Goal: Transaction & Acquisition: Purchase product/service

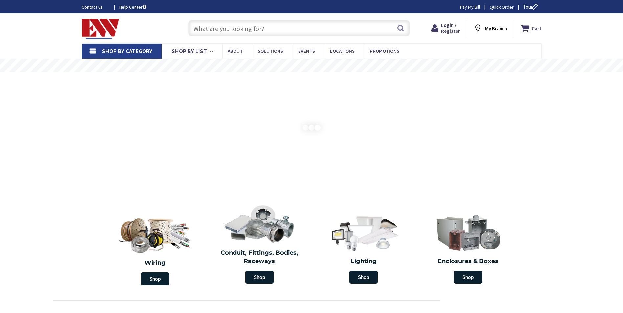
click at [134, 47] on span "Shop By Category" at bounding box center [127, 51] width 50 height 8
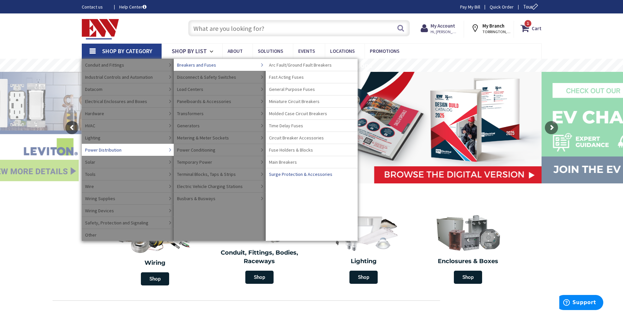
click at [291, 171] on span "Surge Protection & Accessories" at bounding box center [300, 174] width 63 height 7
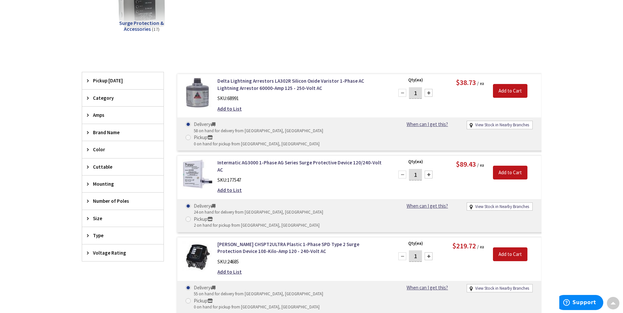
scroll to position [131, 0]
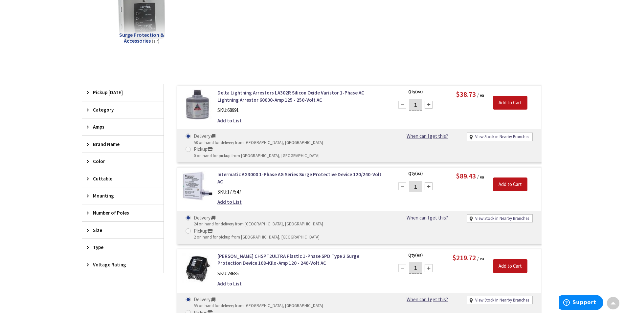
click at [100, 141] on span "Brand Name" at bounding box center [120, 144] width 54 height 7
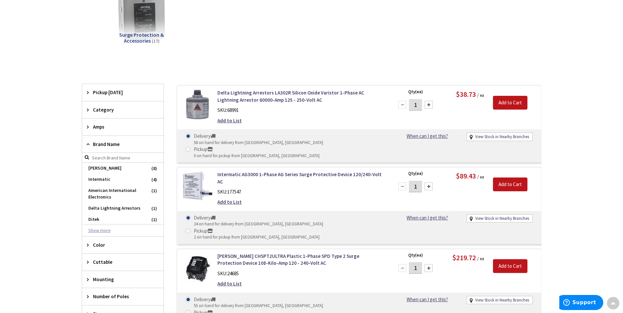
click at [103, 231] on button "Show more" at bounding box center [122, 230] width 81 height 11
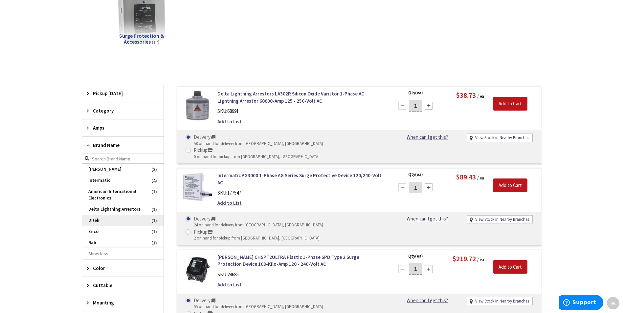
scroll to position [132, 0]
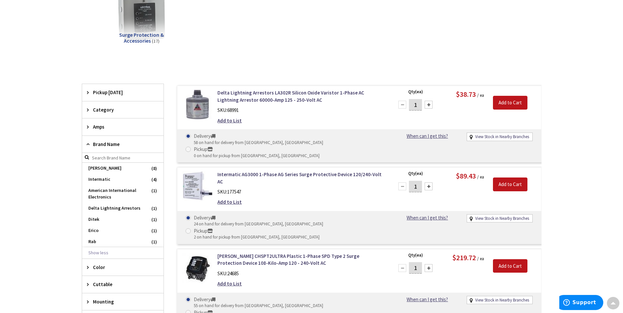
click at [105, 145] on span "Brand Name" at bounding box center [120, 144] width 54 height 7
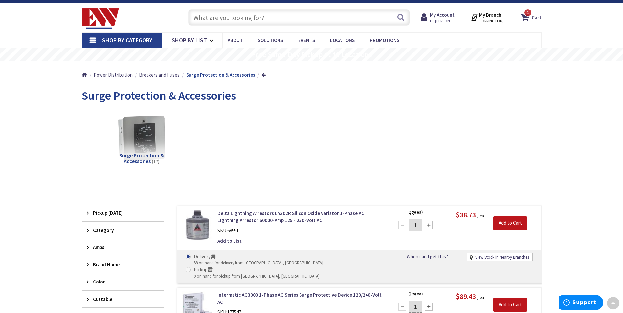
scroll to position [1, 0]
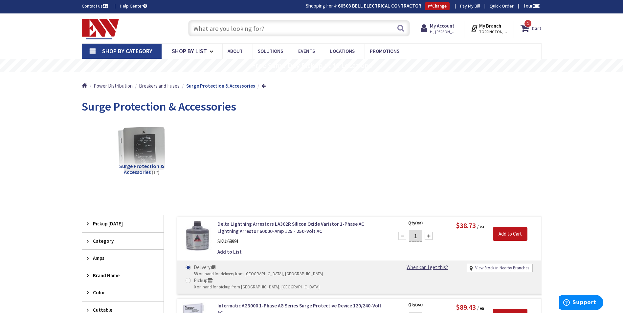
click at [203, 30] on input "text" at bounding box center [299, 28] width 222 height 16
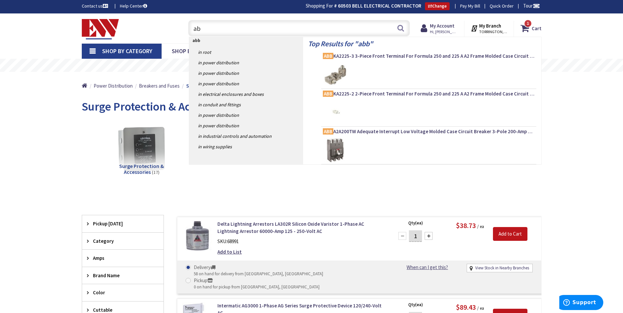
type input "a"
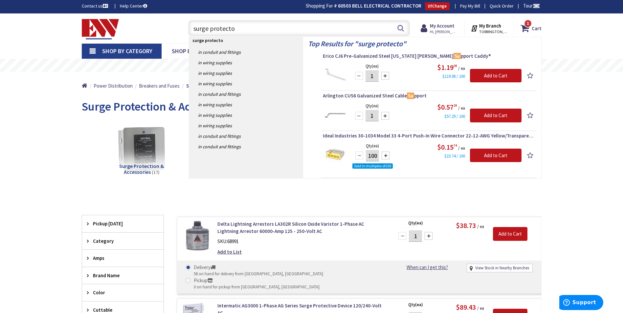
type input "surge protector"
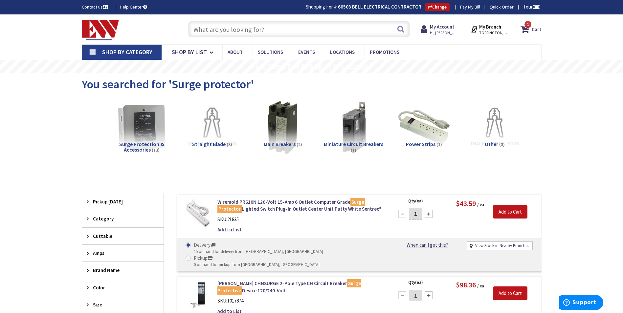
click at [120, 52] on span "Shop By Category" at bounding box center [127, 52] width 50 height 8
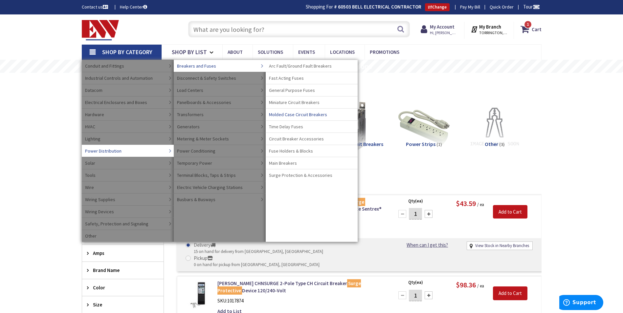
click at [285, 117] on span "Molded Case Circuit Breakers" at bounding box center [298, 114] width 58 height 7
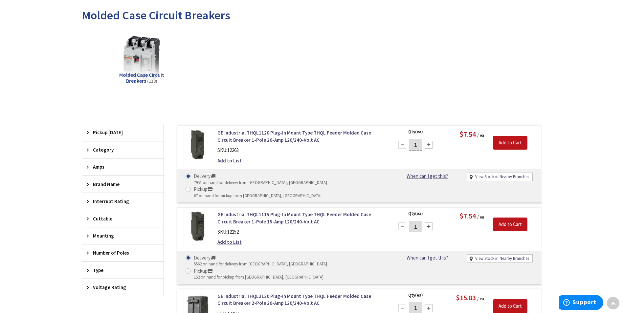
scroll to position [66, 0]
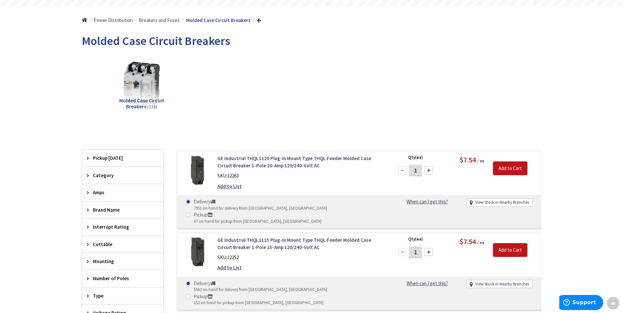
click at [104, 207] on span "Brand Name" at bounding box center [120, 210] width 54 height 7
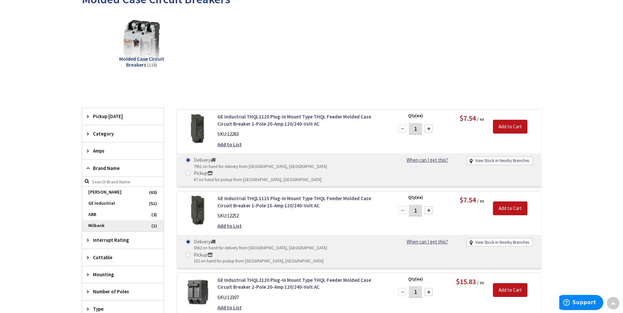
scroll to position [131, 0]
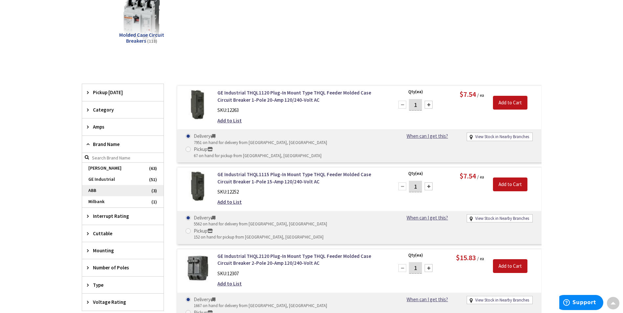
click at [99, 193] on span "ABB" at bounding box center [122, 190] width 81 height 11
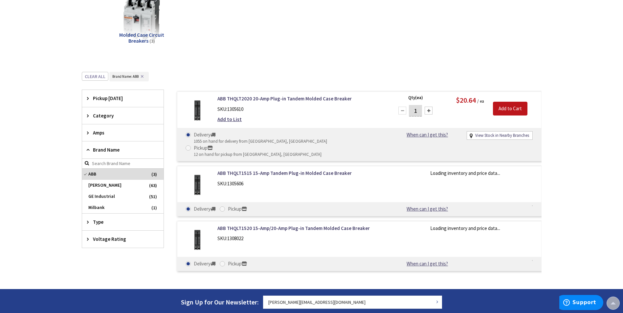
scroll to position [132, 0]
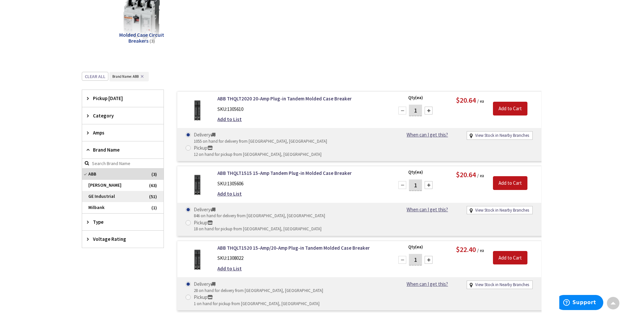
click at [113, 196] on span "GE Industrial" at bounding box center [122, 196] width 81 height 11
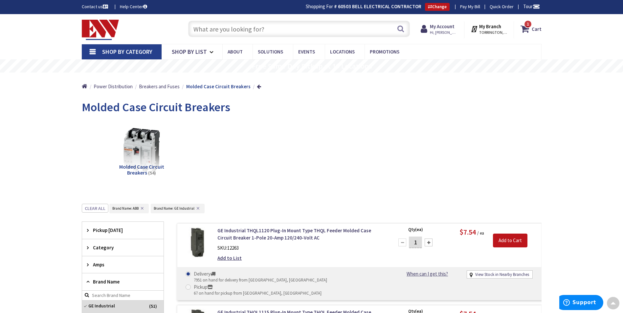
scroll to position [0, 0]
paste input "THQLSURGE2"
type input "THQLSURGE2"
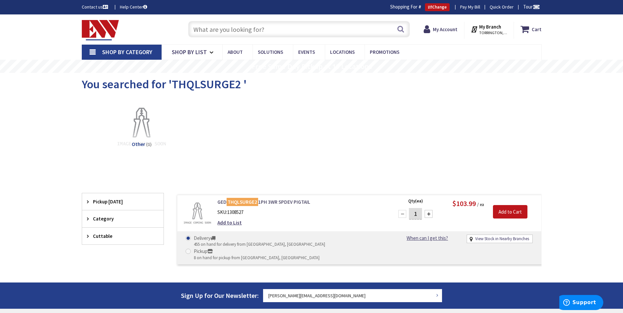
click at [282, 202] on link "GED THQLSURGE2 1PH 3WR SPDEV PIGTAIL" at bounding box center [300, 202] width 167 height 7
